Goal: Find specific fact: Find specific fact

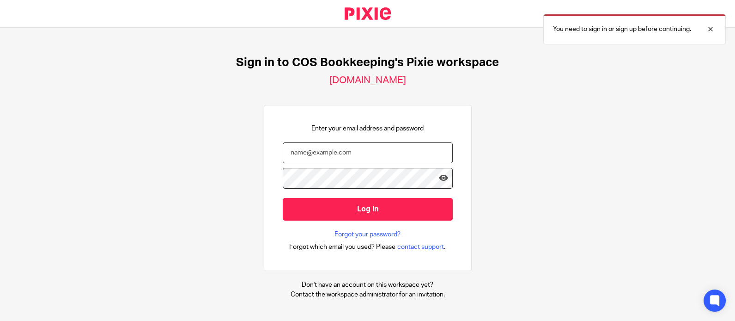
click at [353, 157] on input "email" at bounding box center [368, 152] width 170 height 21
type input "karen@cosbookkeeping.co.uk"
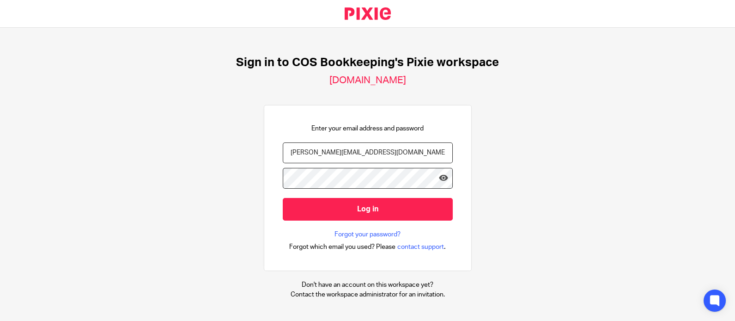
click at [283, 198] on input "Log in" at bounding box center [368, 209] width 170 height 23
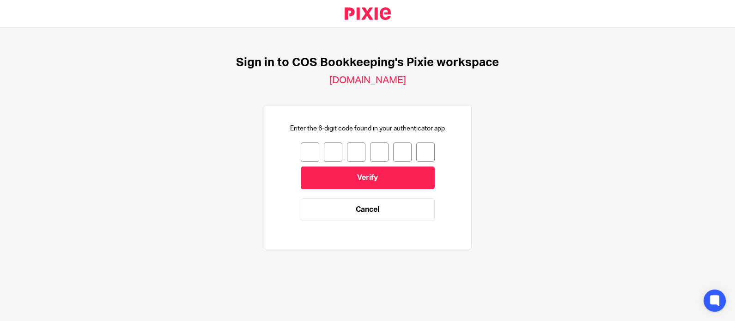
click at [301, 148] on input "number" at bounding box center [310, 151] width 18 height 19
type input "9"
type input "5"
type input "7"
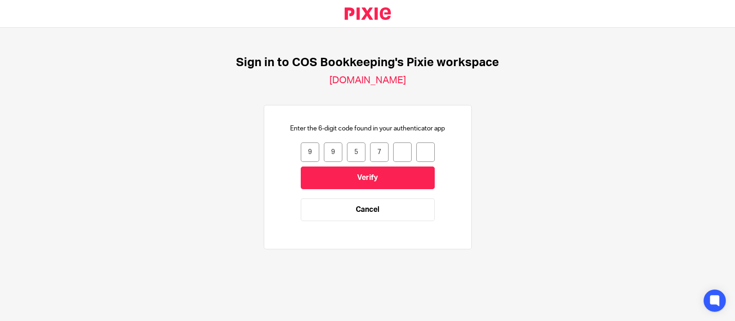
type input "1"
type input "5"
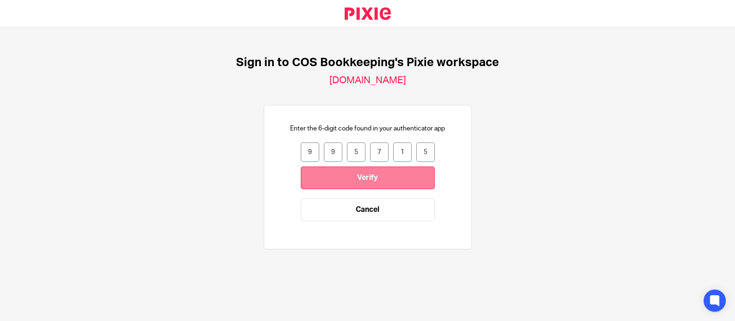
click at [363, 177] on input "Verify" at bounding box center [368, 177] width 134 height 23
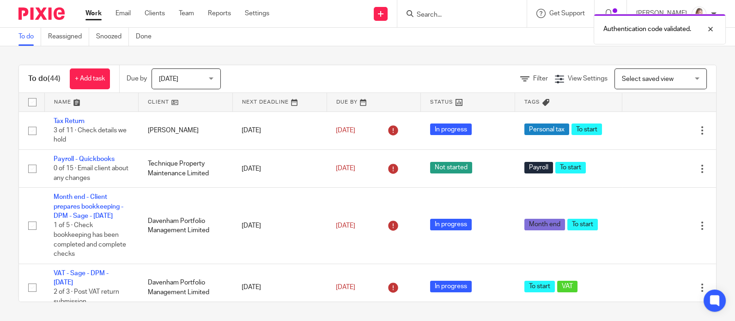
click at [458, 12] on div "Authentication code validated." at bounding box center [547, 26] width 359 height 35
click at [427, 15] on div "Authentication code validated." at bounding box center [547, 26] width 359 height 35
click at [427, 15] on input "Search" at bounding box center [457, 15] width 83 height 8
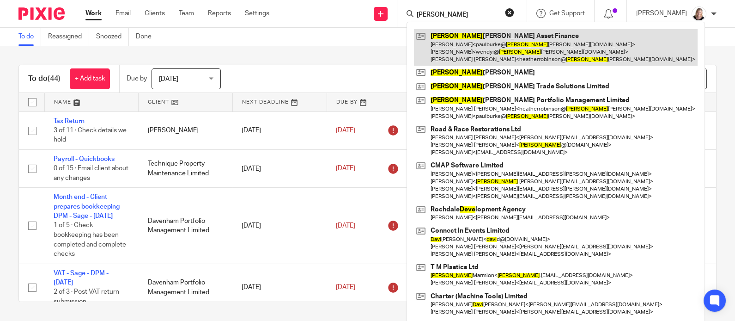
type input "dave"
click at [463, 43] on link at bounding box center [556, 47] width 284 height 37
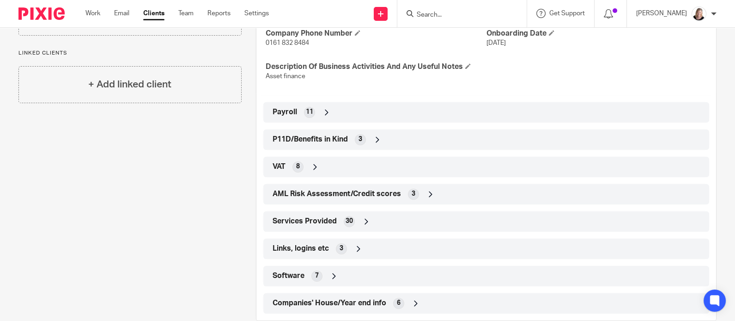
scroll to position [391, 0]
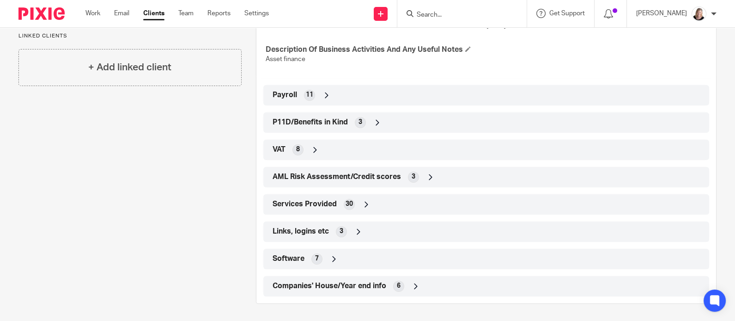
click at [356, 231] on icon at bounding box center [358, 231] width 9 height 9
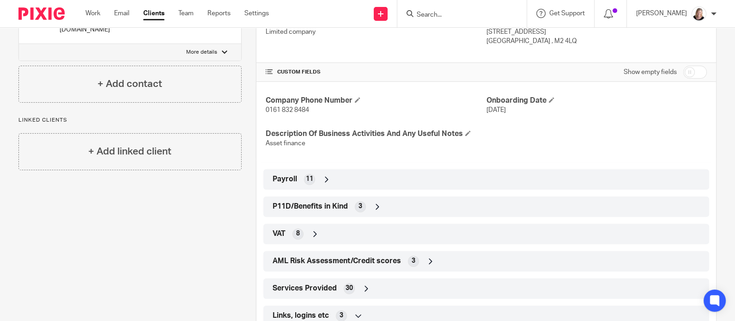
scroll to position [287, 0]
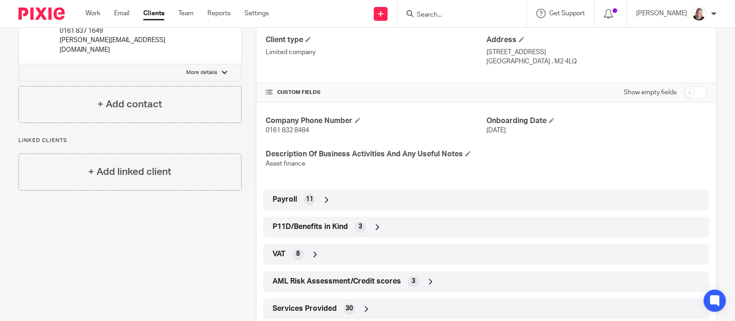
click at [323, 203] on icon at bounding box center [326, 199] width 9 height 9
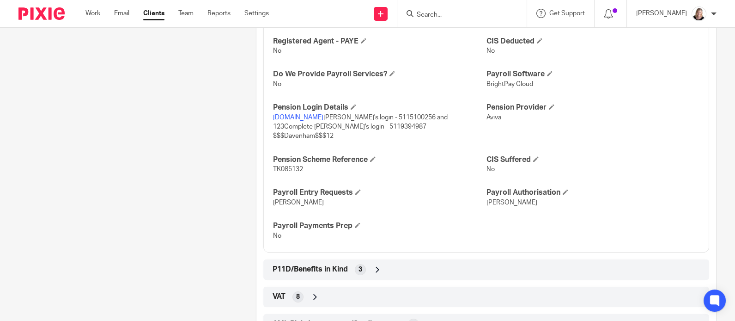
scroll to position [533, 0]
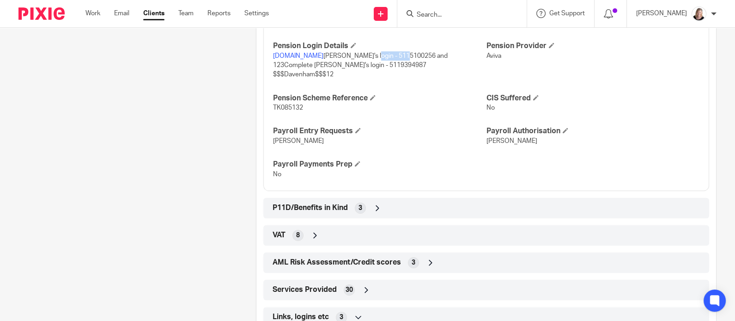
drag, startPoint x: 398, startPoint y: 54, endPoint x: 435, endPoint y: 54, distance: 36.5
click at [435, 54] on span "[DOMAIN_NAME] [PERSON_NAME]'s login - 5115100256 and 123Complete [PERSON_NAME]'…" at bounding box center [360, 65] width 175 height 25
drag, startPoint x: 270, startPoint y: 65, endPoint x: 309, endPoint y: 64, distance: 39.3
click at [309, 64] on span "[DOMAIN_NAME] [PERSON_NAME]'s login - 5115100256 and 123Complete [PERSON_NAME]'…" at bounding box center [360, 65] width 175 height 25
copy span "123Complete"
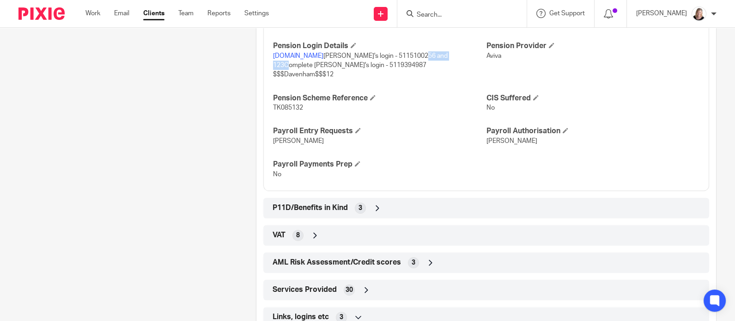
click at [311, 53] on link "[DOMAIN_NAME]" at bounding box center [298, 56] width 50 height 6
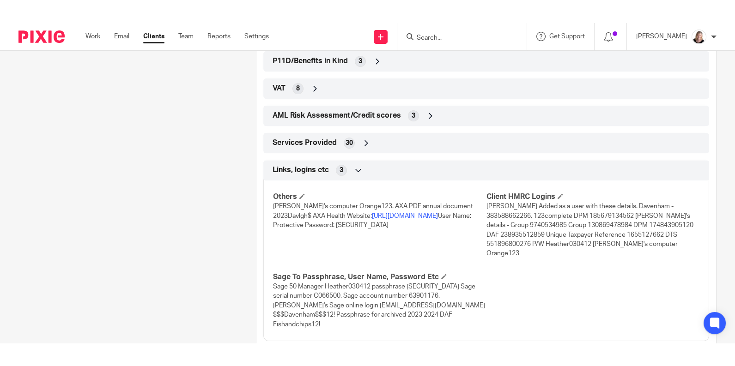
scroll to position [751, 0]
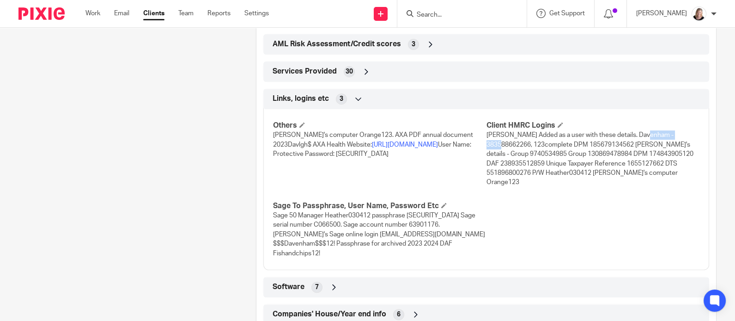
drag, startPoint x: 636, startPoint y: 125, endPoint x: 681, endPoint y: 124, distance: 44.4
click at [681, 132] on span "[PERSON_NAME] Added as a user with these details. Davenham - 383588662266, 123c…" at bounding box center [590, 159] width 207 height 54
copy span "383588662266"
drag, startPoint x: 563, startPoint y: 142, endPoint x: 605, endPoint y: 143, distance: 42.1
click at [605, 143] on span "[PERSON_NAME] Added as a user with these details. Davenham - 383588662266, 123c…" at bounding box center [590, 159] width 207 height 54
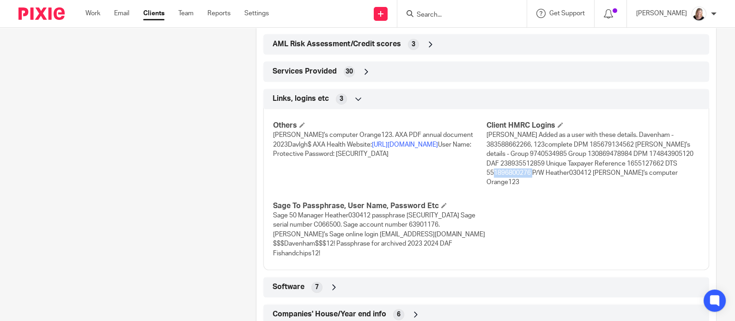
drag, startPoint x: 481, startPoint y: 163, endPoint x: 525, endPoint y: 162, distance: 43.9
click at [525, 162] on span "[PERSON_NAME] Added as a user with these details. Davenham - 383588662266, 123c…" at bounding box center [590, 159] width 207 height 54
copy span "Heather030412"
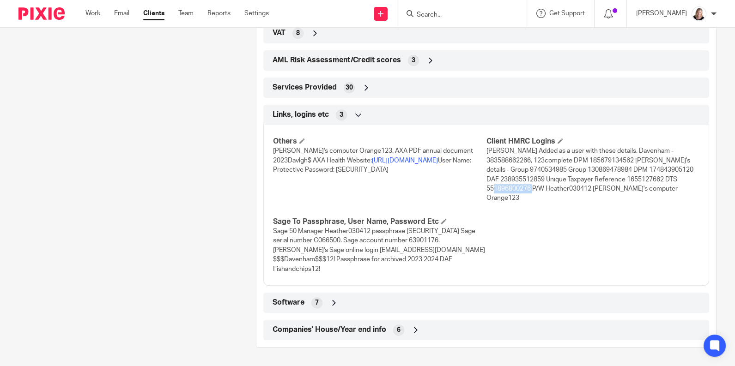
scroll to position [706, 0]
